Goal: Find specific page/section: Find specific page/section

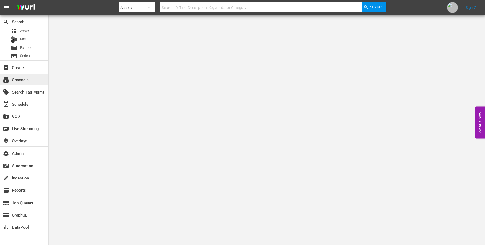
click at [34, 75] on div "subscriptions Channels" at bounding box center [24, 79] width 48 height 11
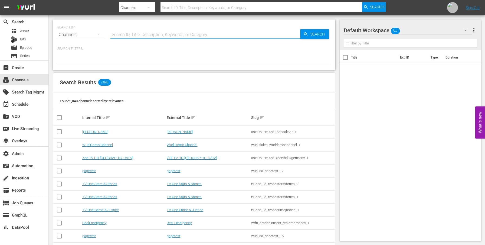
click at [149, 37] on input "text" at bounding box center [205, 34] width 190 height 13
type input "Cheddar"
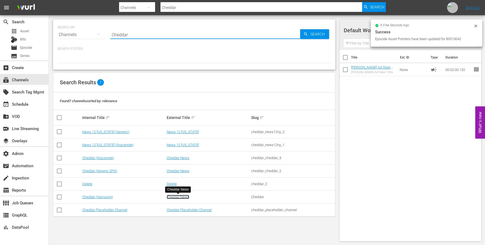
click at [184, 197] on link "Cheddar News" at bounding box center [178, 197] width 22 height 4
